Goal: Understand process/instructions

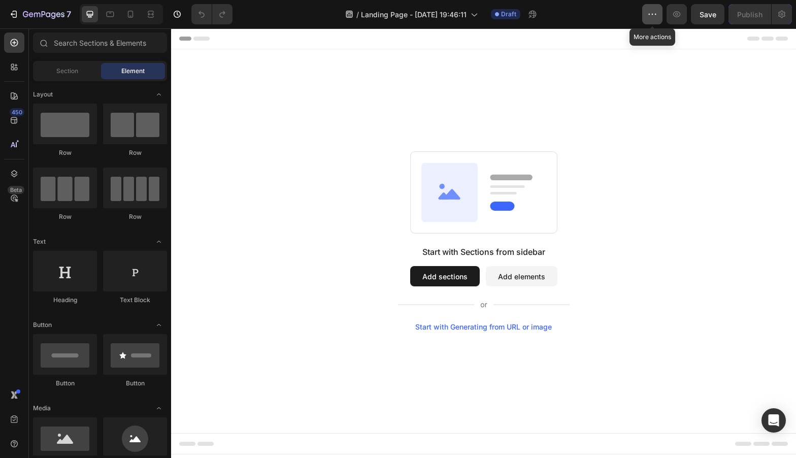
click at [646, 14] on button "button" at bounding box center [652, 14] width 20 height 20
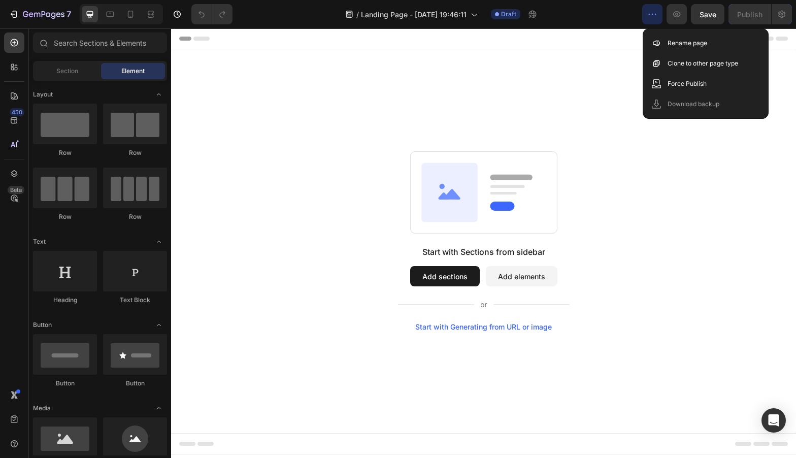
click at [683, 147] on div "Start with Sections from sidebar Add sections Add elements Start with Generatin…" at bounding box center [483, 241] width 625 height 384
click at [651, 13] on icon "button" at bounding box center [652, 14] width 10 height 10
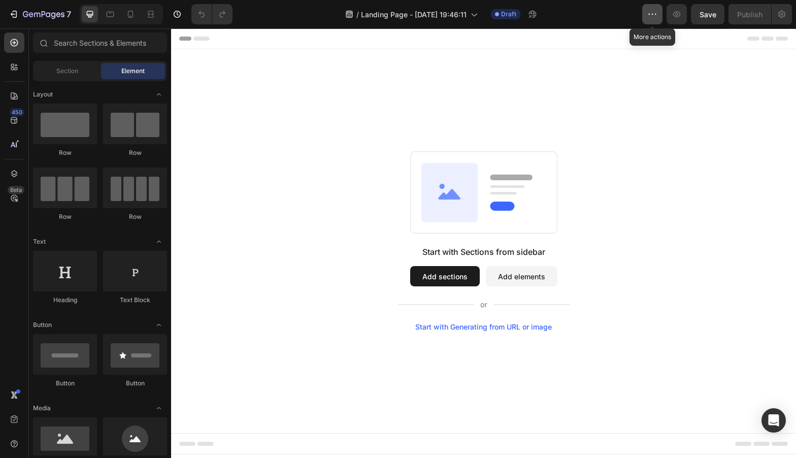
click at [651, 13] on icon "button" at bounding box center [652, 14] width 10 height 10
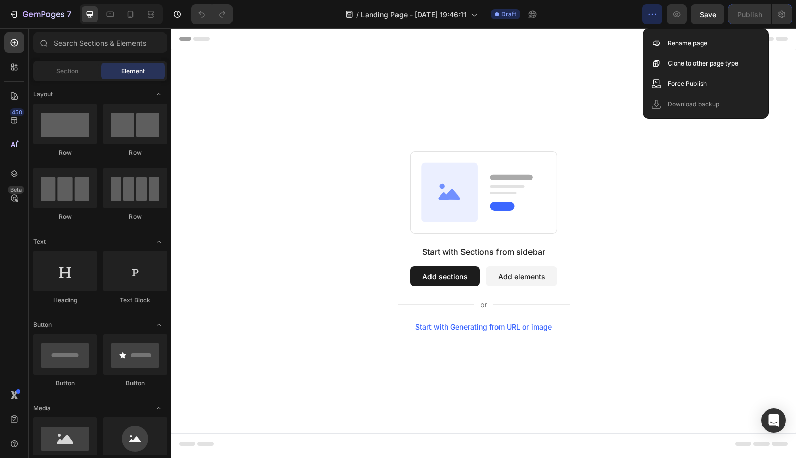
click at [651, 13] on icon "button" at bounding box center [652, 14] width 10 height 10
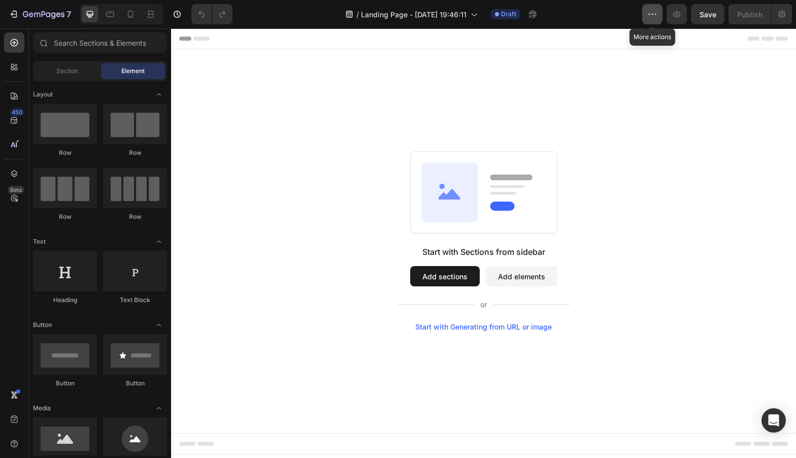
click at [651, 13] on icon "button" at bounding box center [652, 14] width 10 height 10
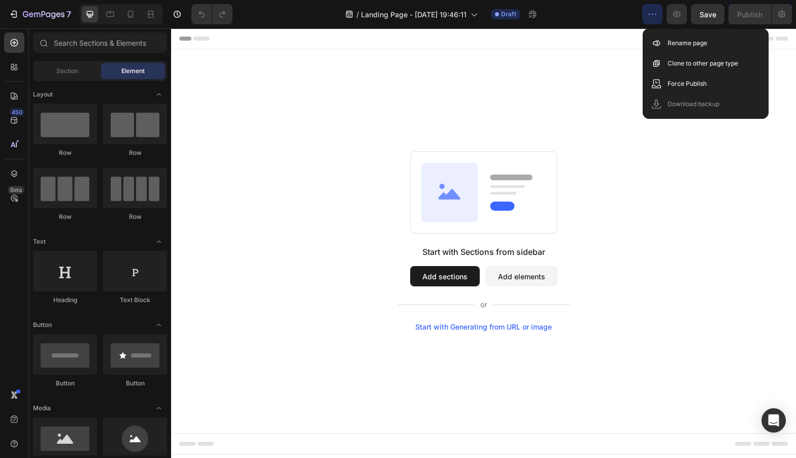
click at [651, 13] on icon "button" at bounding box center [652, 14] width 10 height 10
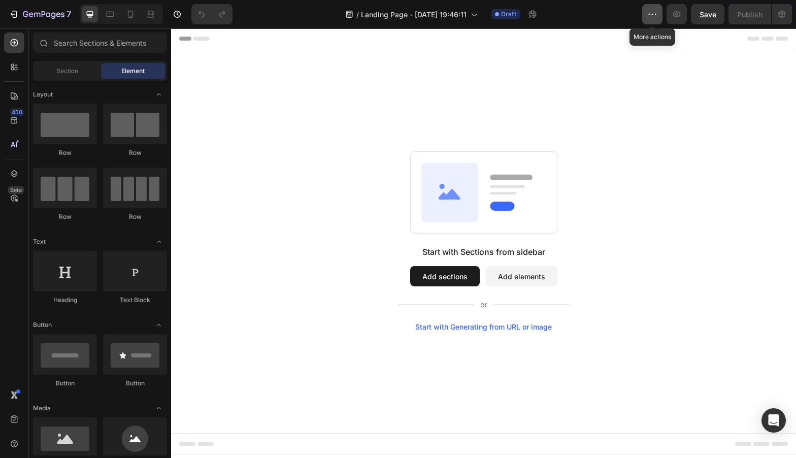
click at [651, 13] on icon "button" at bounding box center [652, 14] width 10 height 10
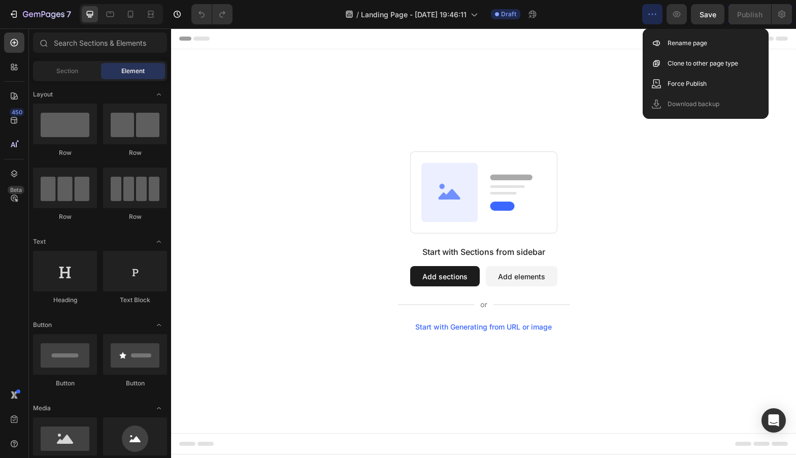
click at [651, 13] on icon "button" at bounding box center [652, 14] width 10 height 10
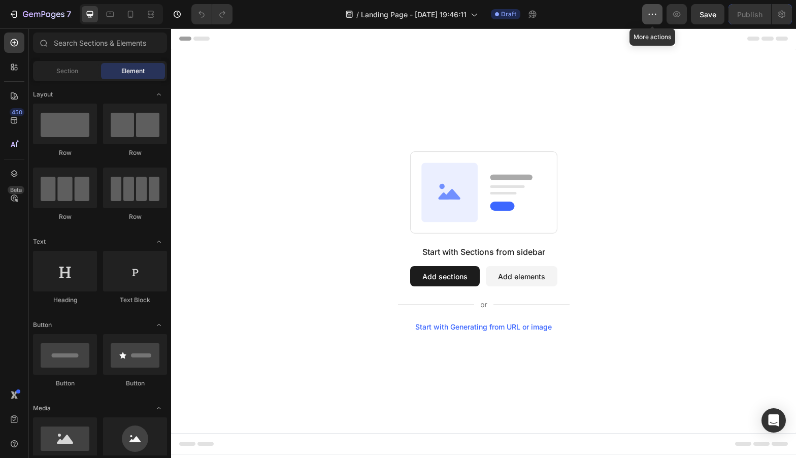
click at [651, 13] on icon "button" at bounding box center [652, 14] width 10 height 10
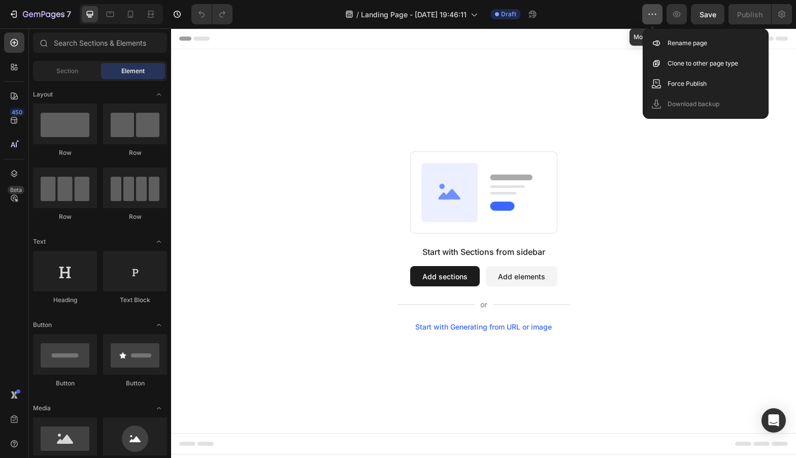
click at [651, 13] on icon "button" at bounding box center [652, 14] width 10 height 10
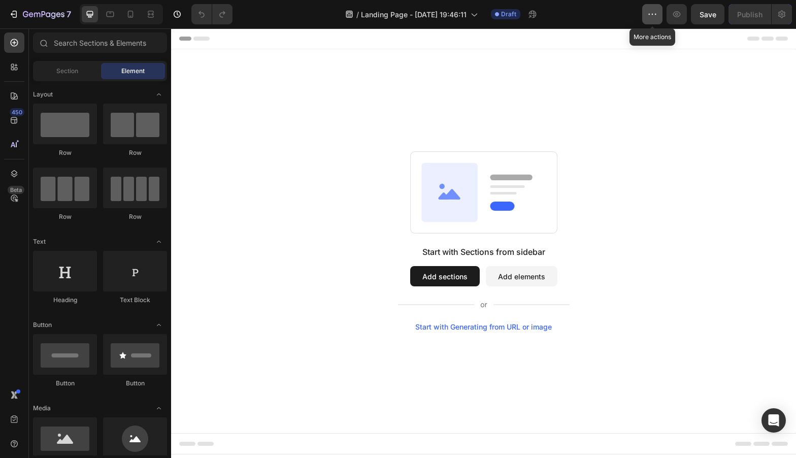
click at [651, 13] on icon "button" at bounding box center [652, 14] width 10 height 10
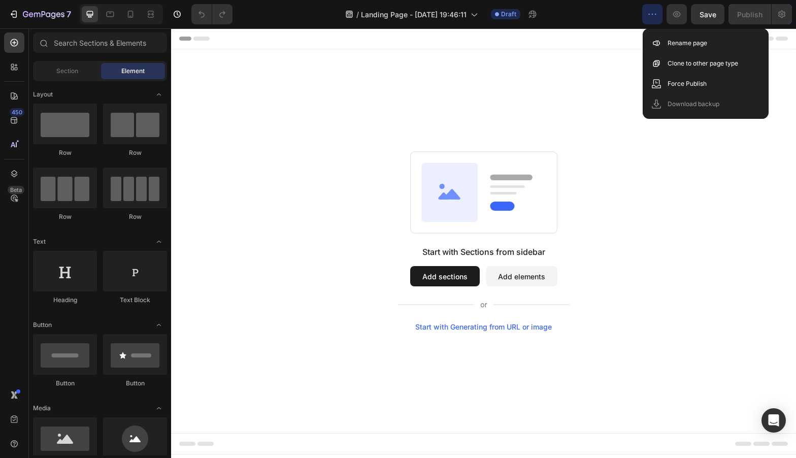
click at [651, 13] on icon "button" at bounding box center [652, 14] width 10 height 10
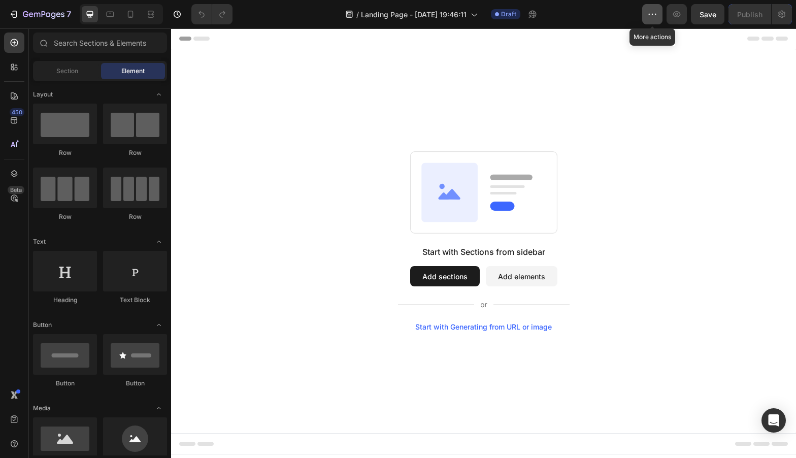
click at [651, 13] on icon "button" at bounding box center [652, 14] width 10 height 10
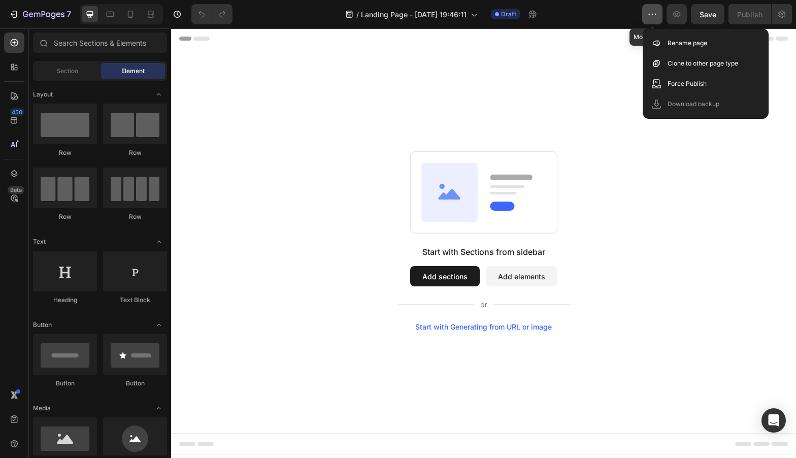
click at [651, 13] on icon "button" at bounding box center [652, 14] width 10 height 10
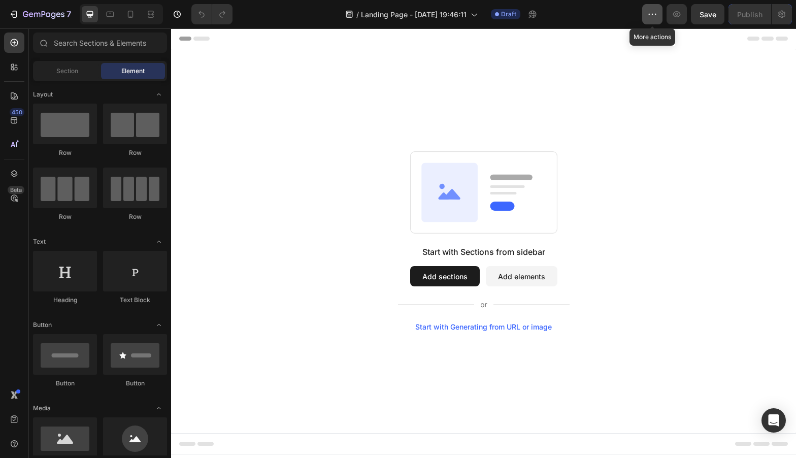
click at [651, 13] on icon "button" at bounding box center [652, 14] width 10 height 10
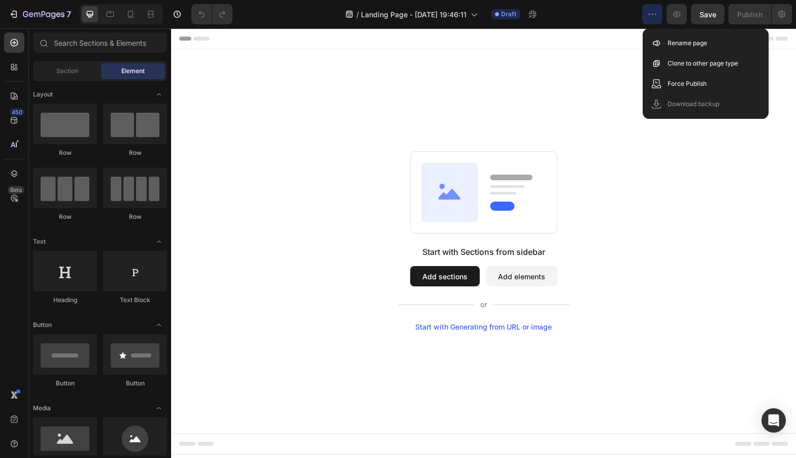
click at [651, 13] on icon "button" at bounding box center [652, 14] width 10 height 10
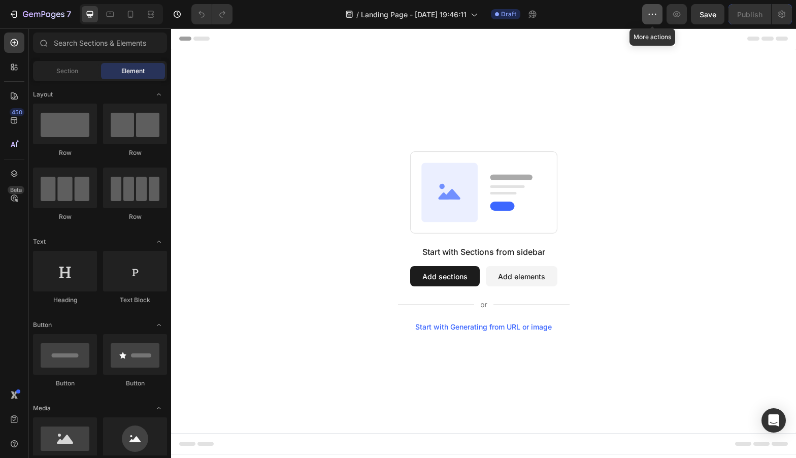
click at [651, 13] on icon "button" at bounding box center [652, 14] width 10 height 10
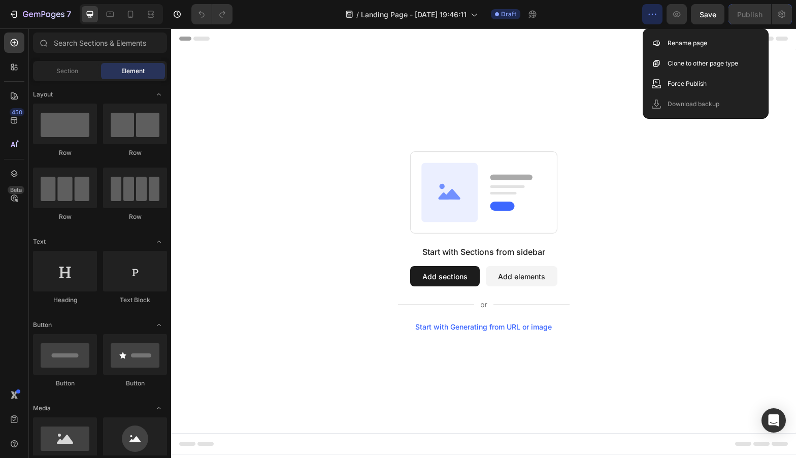
click at [651, 13] on icon "button" at bounding box center [652, 14] width 10 height 10
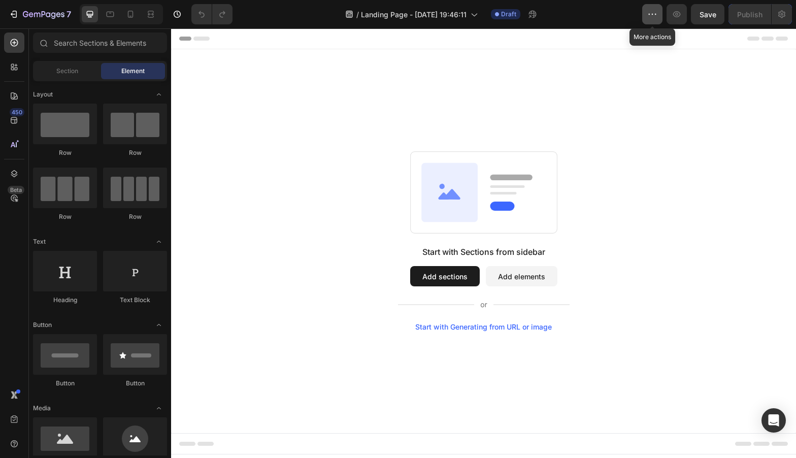
click at [651, 13] on icon "button" at bounding box center [652, 14] width 10 height 10
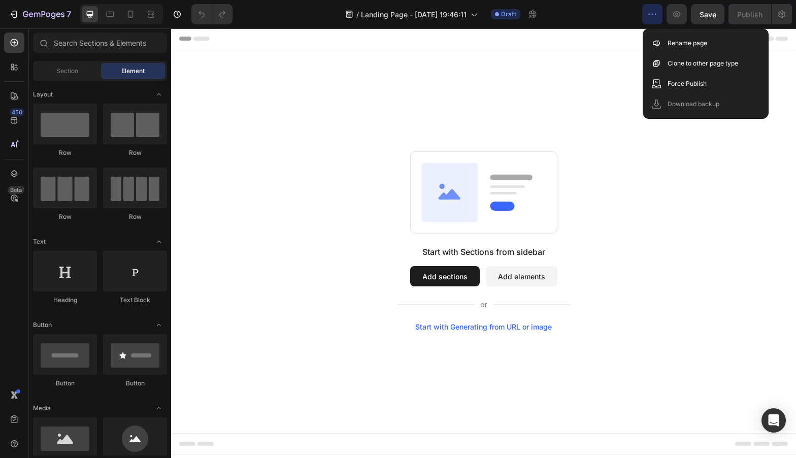
click at [651, 13] on icon "button" at bounding box center [652, 14] width 10 height 10
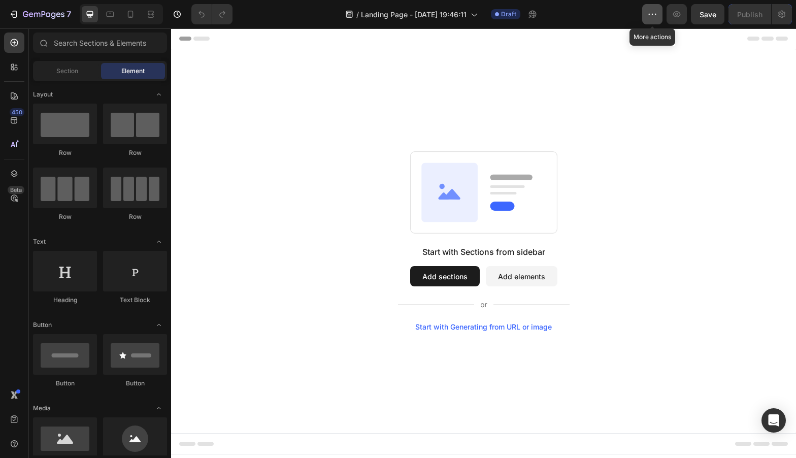
click at [651, 13] on icon "button" at bounding box center [652, 14] width 10 height 10
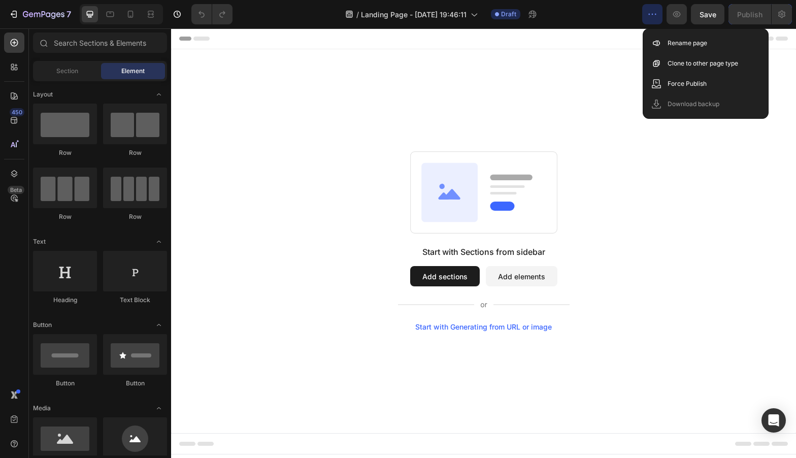
click at [651, 13] on icon "button" at bounding box center [652, 14] width 10 height 10
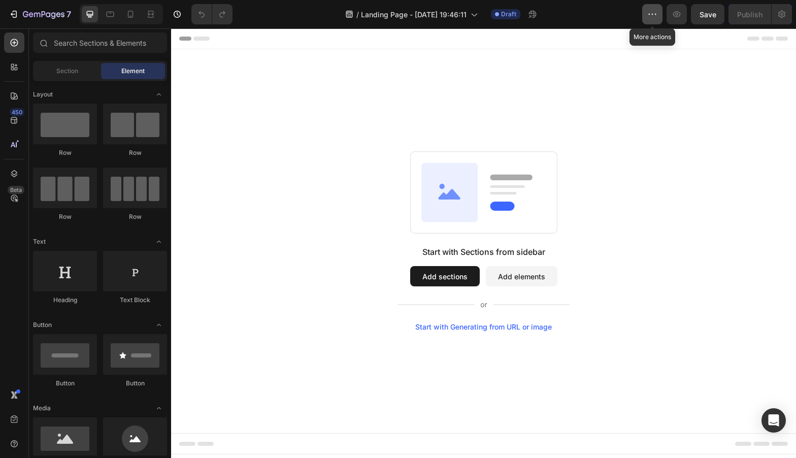
click at [651, 13] on icon "button" at bounding box center [652, 14] width 10 height 10
